Goal: Transaction & Acquisition: Book appointment/travel/reservation

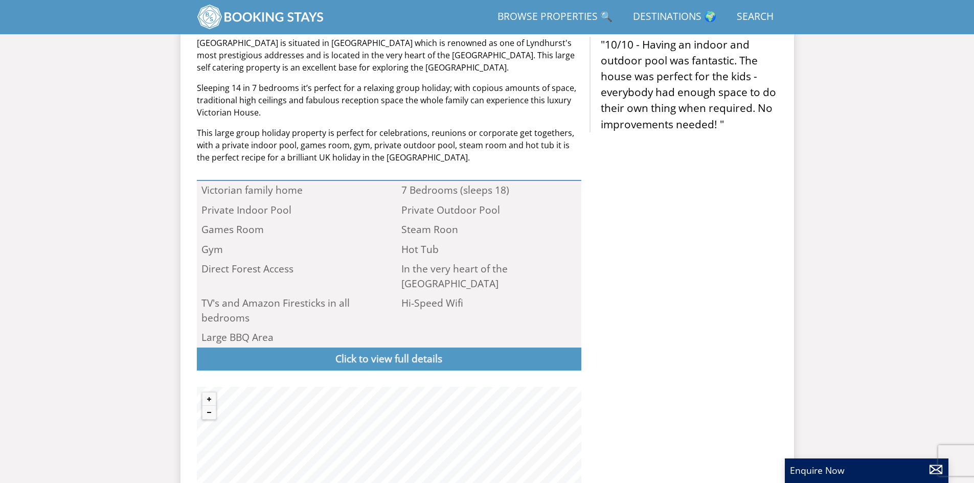
scroll to position [418, 0]
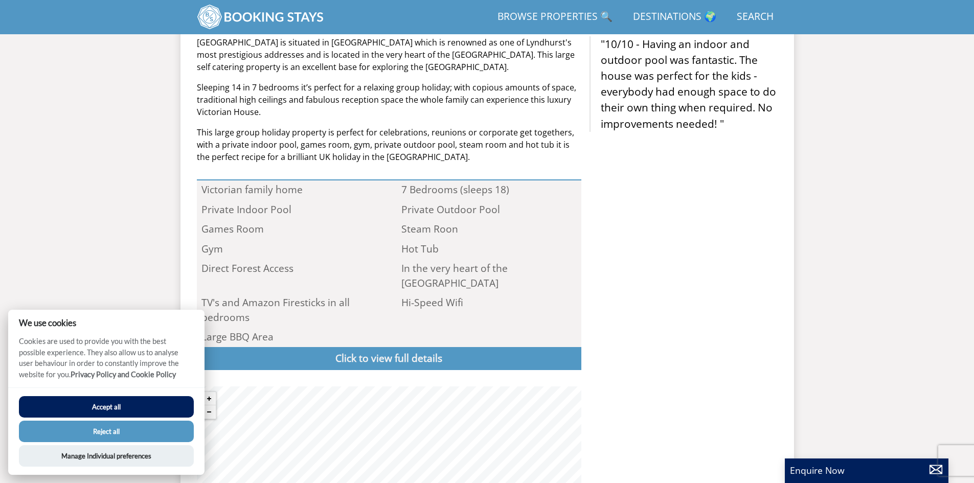
click at [88, 409] on button "Accept all" at bounding box center [106, 406] width 175 height 21
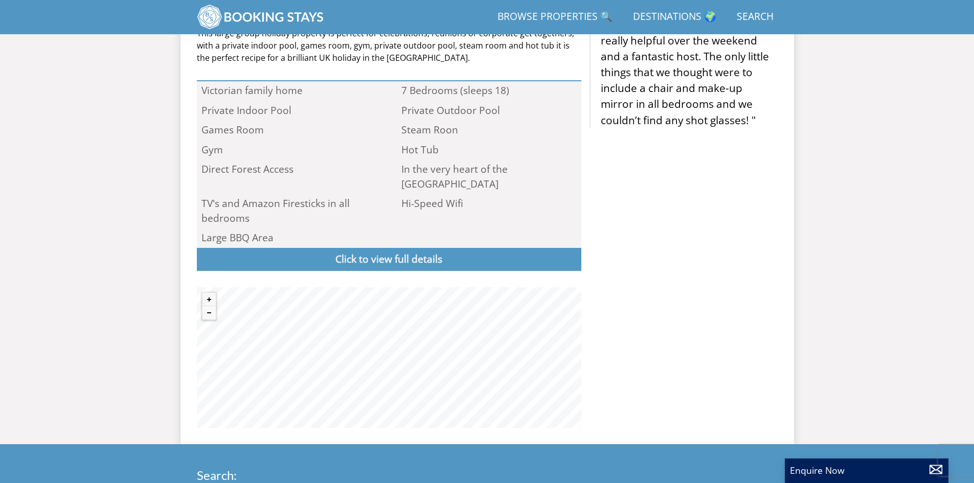
scroll to position [669, 0]
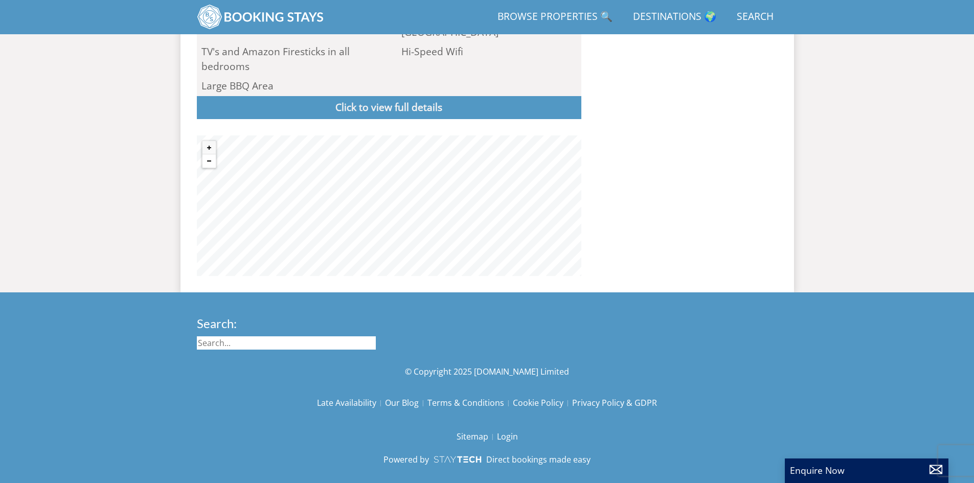
click at [202, 154] on button "Zoom out" at bounding box center [208, 160] width 13 height 13
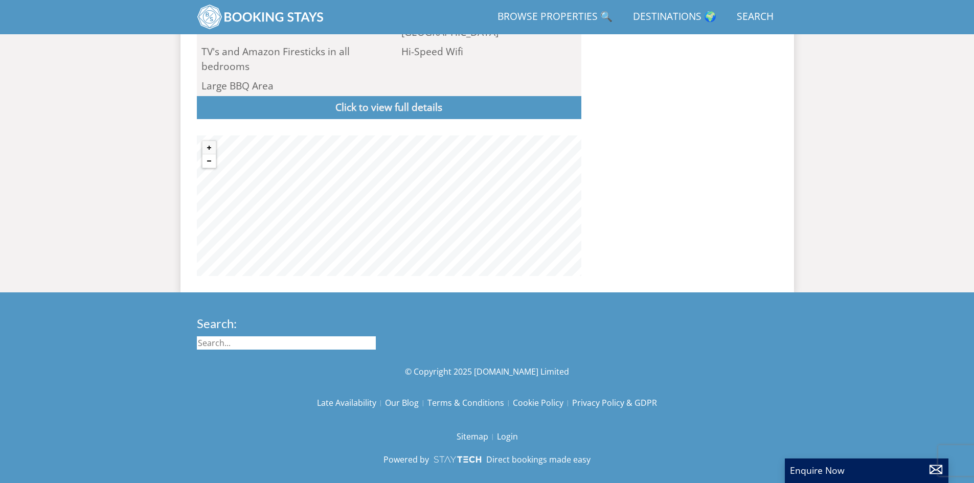
click at [202, 154] on button "Zoom out" at bounding box center [208, 160] width 13 height 13
